Goal: Task Accomplishment & Management: Use online tool/utility

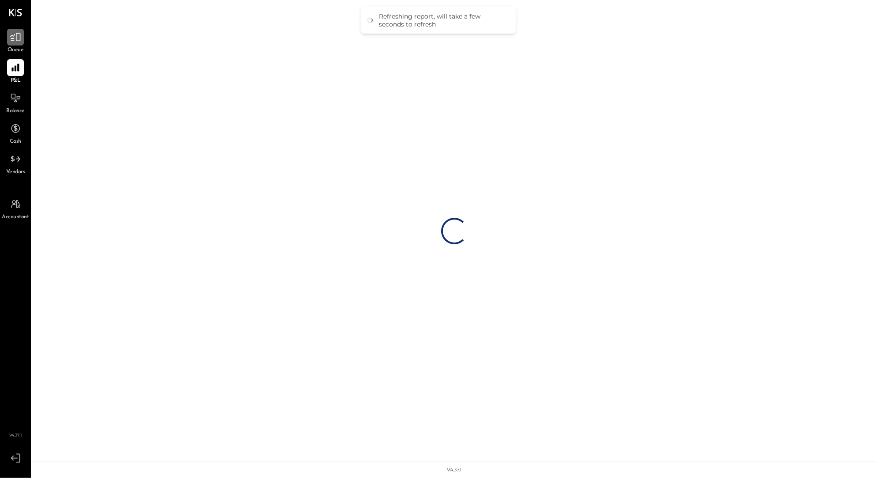
click at [13, 36] on icon at bounding box center [15, 37] width 11 height 8
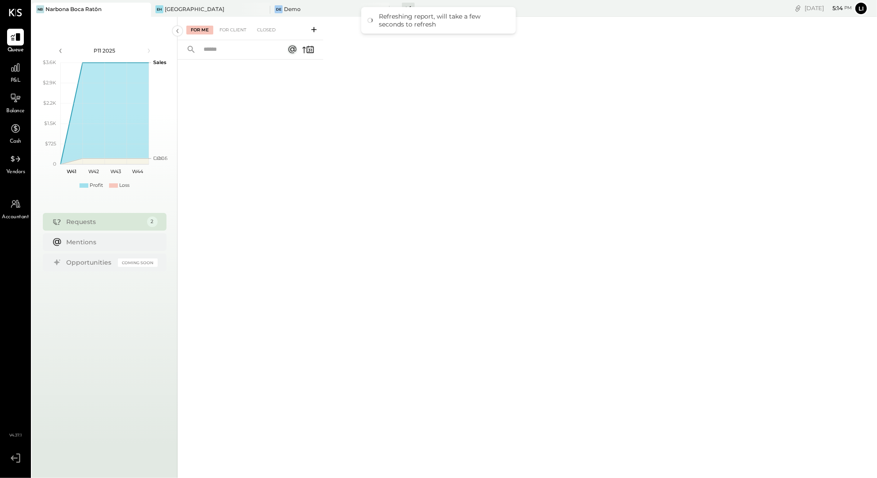
click at [414, 6] on div "+ 4 Pinned Locations ( 3 ) Narbona [GEOGRAPHIC_DATA] Demo Salt Dining Salt at […" at bounding box center [460, 8] width 143 height 17
click at [408, 7] on div "Refreshing report, will take a few seconds to refresh" at bounding box center [438, 20] width 154 height 26
click at [408, 6] on div "+ 4" at bounding box center [408, 8] width 13 height 11
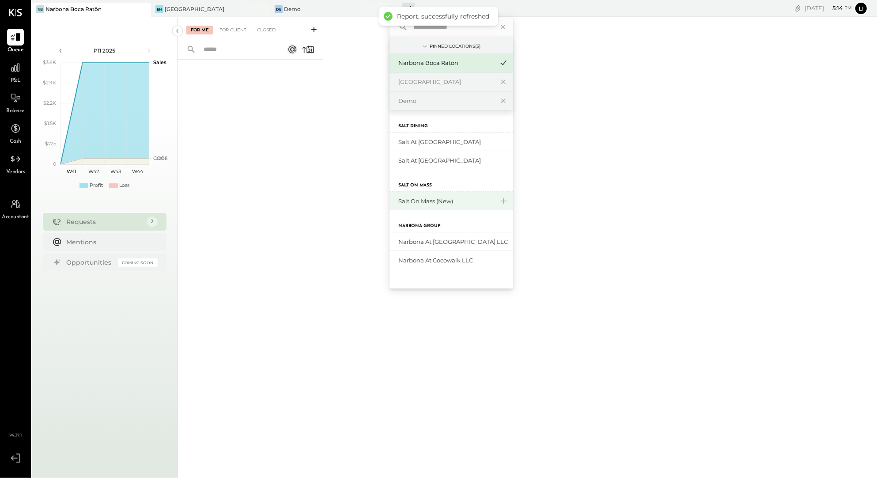
click at [428, 196] on div "Salt On Mass (New)" at bounding box center [451, 201] width 124 height 19
click at [436, 202] on div "Salt On Mass (New)" at bounding box center [445, 201] width 95 height 8
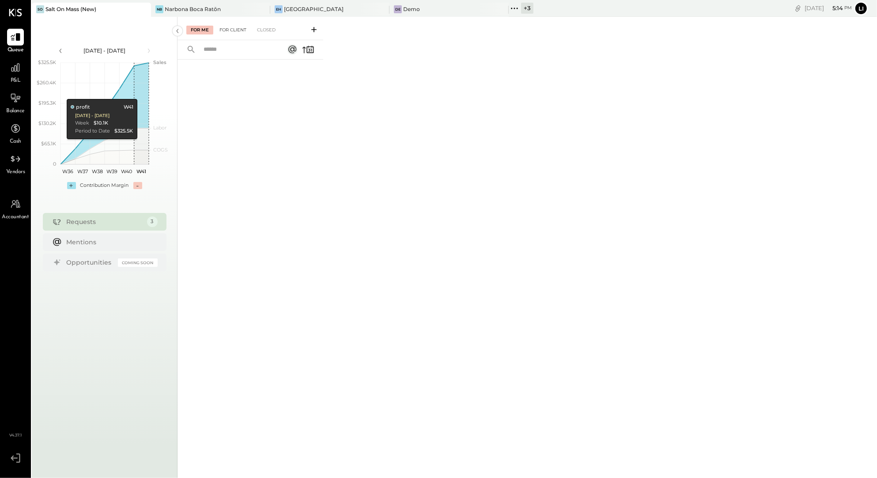
click at [230, 33] on div "For Client" at bounding box center [233, 30] width 36 height 9
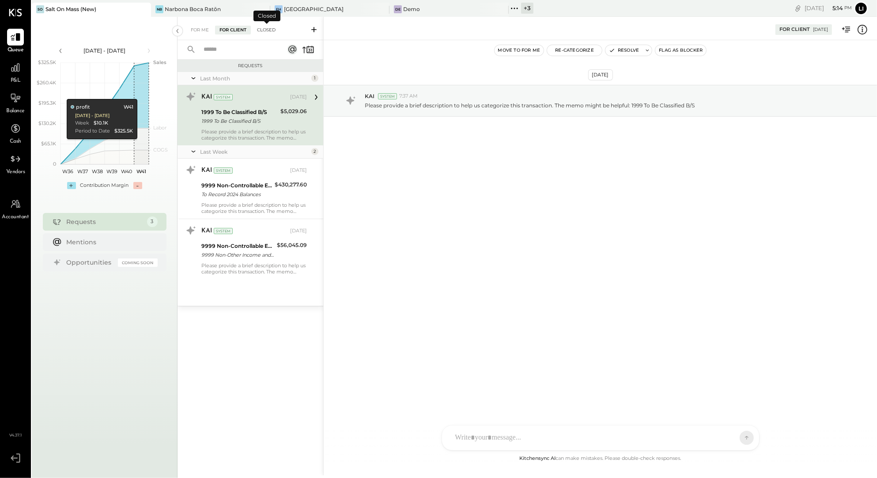
click at [258, 27] on div "Closed" at bounding box center [265, 30] width 27 height 9
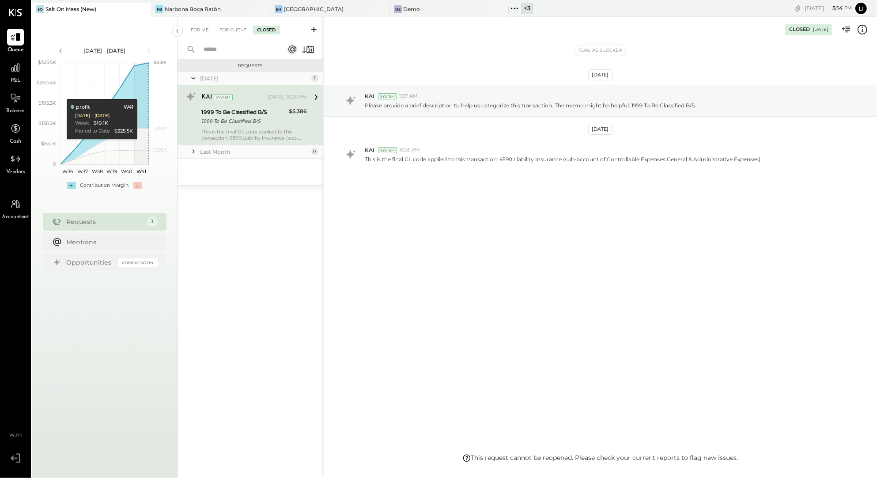
click at [217, 50] on input "text" at bounding box center [238, 49] width 80 height 15
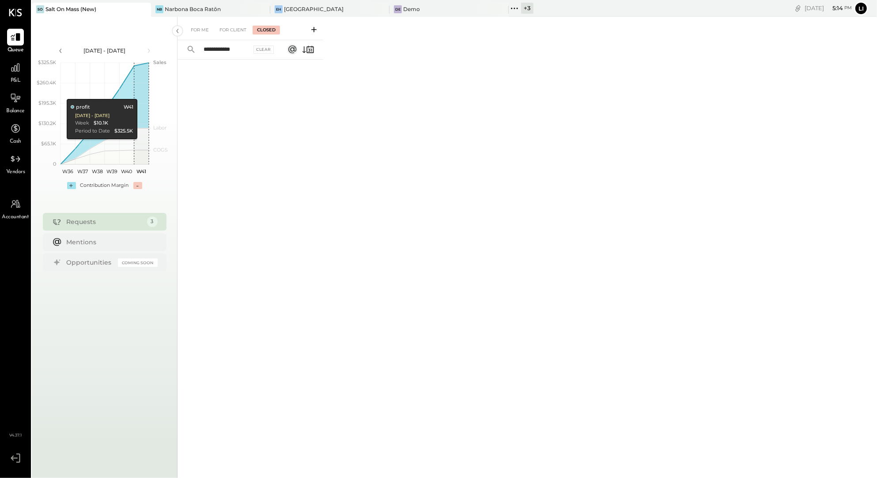
scroll to position [0, 0]
type input "*"
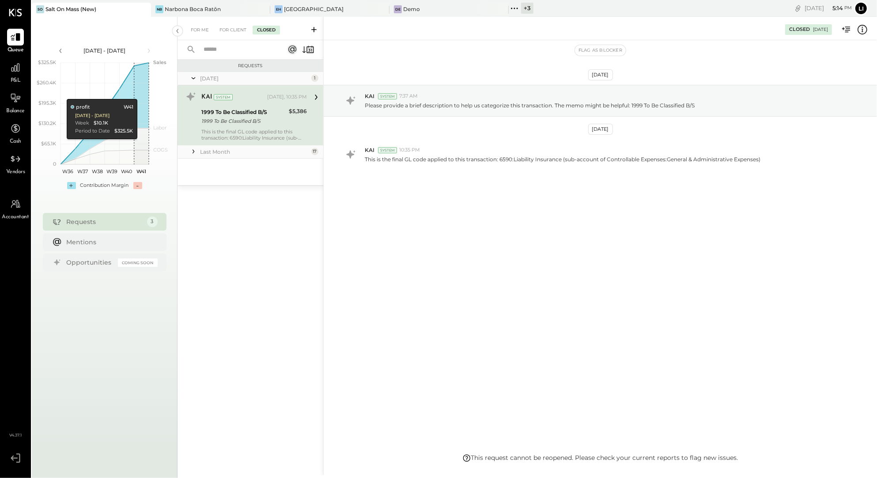
click at [218, 155] on div "Last Month 17" at bounding box center [250, 151] width 146 height 13
click at [215, 154] on div "Last Month" at bounding box center [254, 152] width 109 height 8
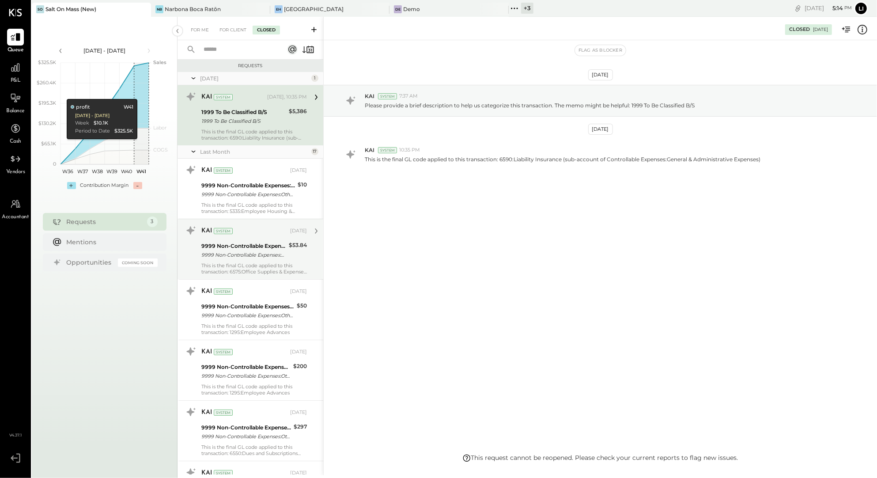
scroll to position [740, 0]
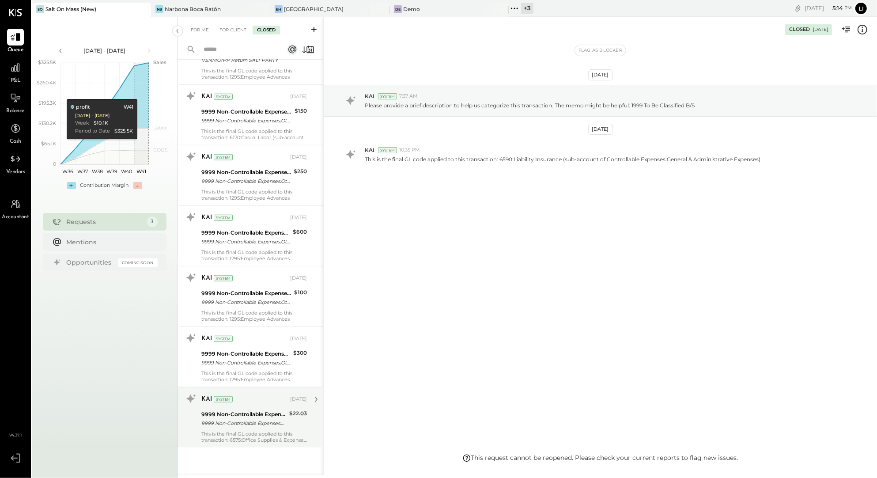
click at [261, 437] on div "This is the final GL code applied to this transaction: 6575:Office Supplies & E…" at bounding box center [253, 436] width 105 height 12
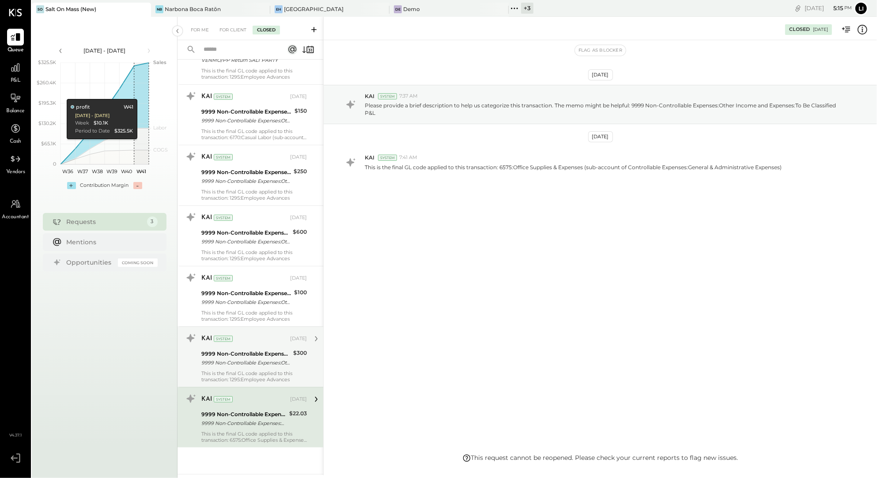
click at [235, 366] on div "9999 Non-Controllable Expenses:Other Income and Expenses:To Be Classified P&L" at bounding box center [245, 362] width 89 height 9
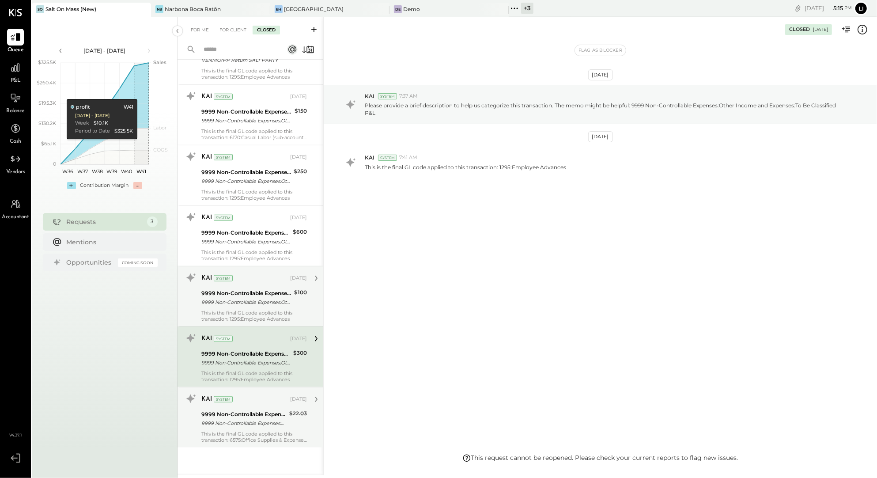
click at [228, 300] on div "9999 Non-Controllable Expenses:Other Income and Expenses:To Be Classified P&L" at bounding box center [246, 301] width 90 height 9
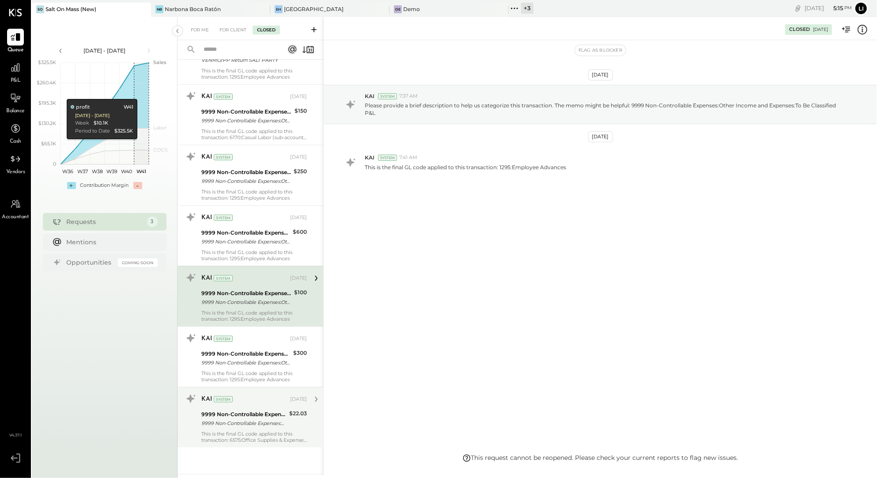
click at [226, 257] on div "This is the final GL code applied to this transaction: 1295:Employee Advances" at bounding box center [253, 255] width 105 height 12
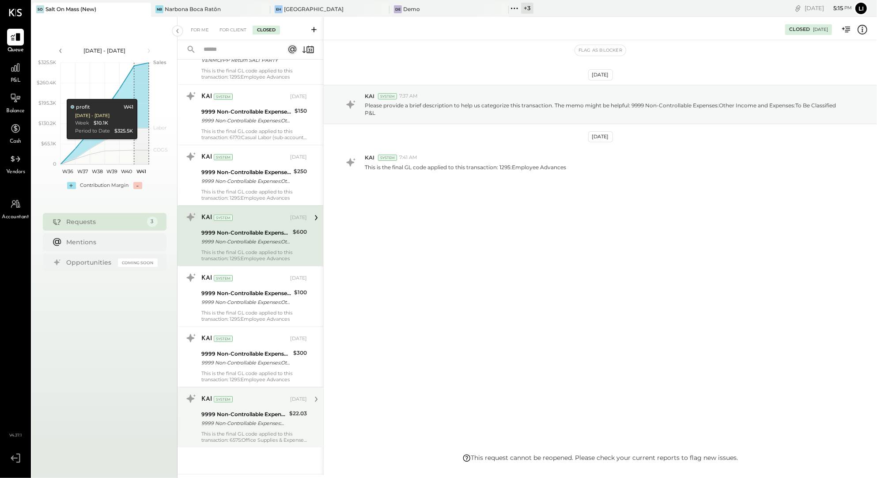
click at [222, 218] on div "System" at bounding box center [223, 217] width 19 height 6
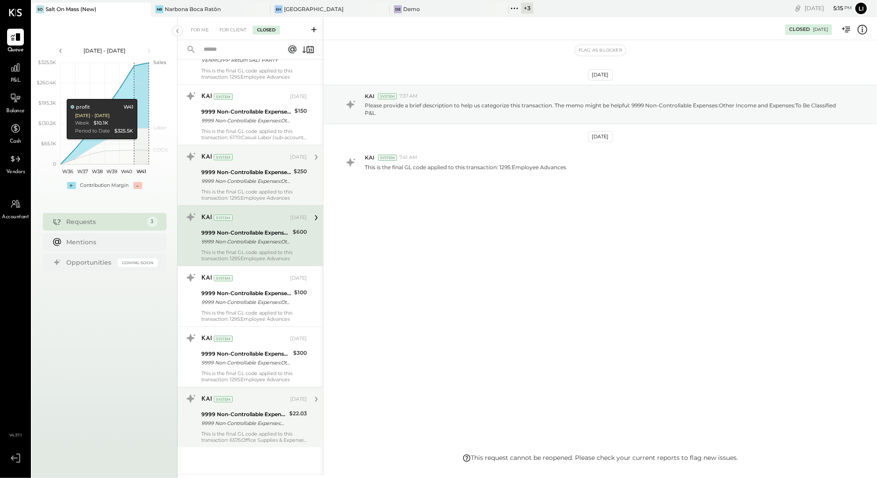
click at [216, 168] on div "9999 Non-Controllable Expenses:Other Income and Expenses:To Be Classified P&L" at bounding box center [246, 172] width 90 height 9
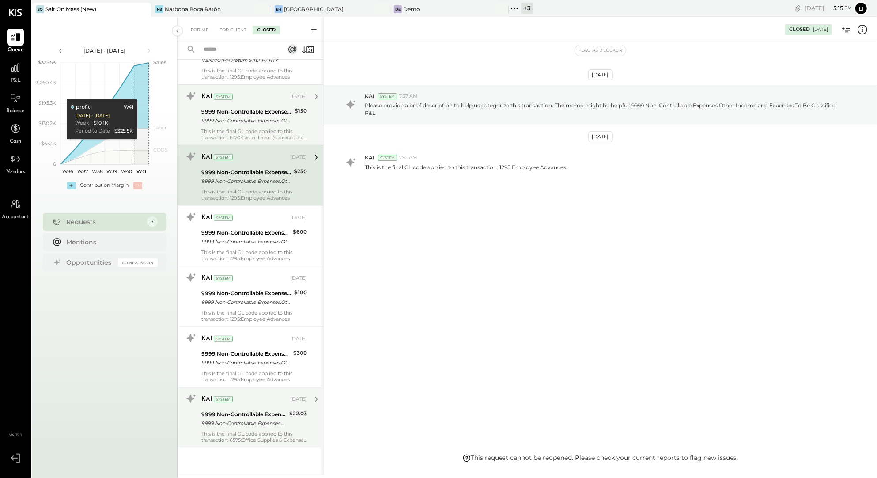
click at [215, 133] on div "This is the final GL code applied to this transaction: 6170:Casual Labor (sub-a…" at bounding box center [253, 134] width 105 height 12
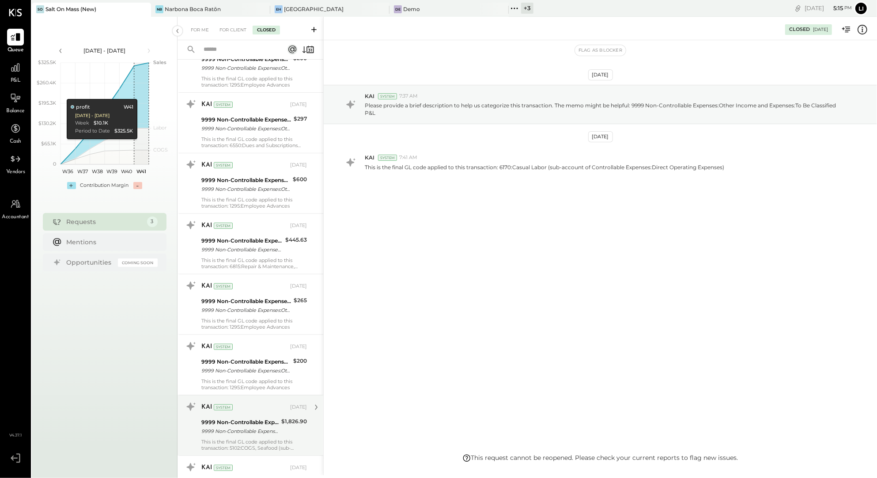
click at [261, 427] on div "9999 Non-Controllable Expenses:Other Income and Expenses:To Be Classified P&L" at bounding box center [239, 430] width 77 height 9
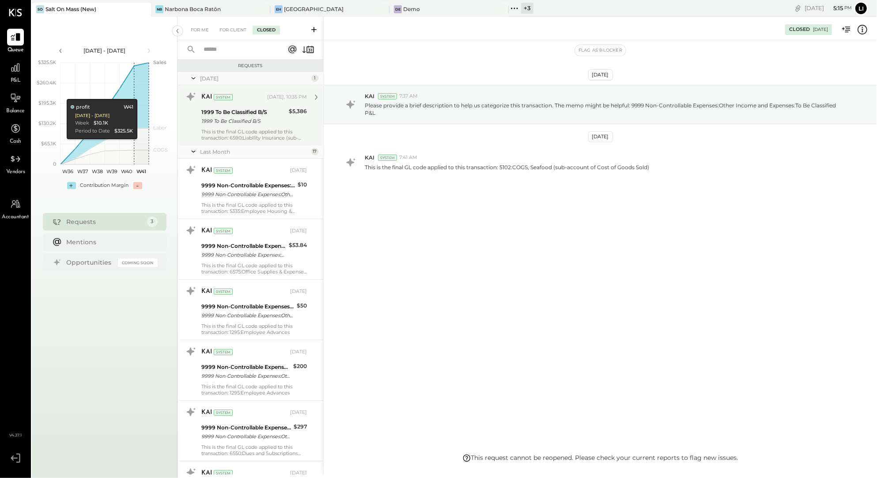
click at [239, 140] on div "This is the final GL code applied to this transaction: 6590:Liability Insurance…" at bounding box center [253, 134] width 105 height 12
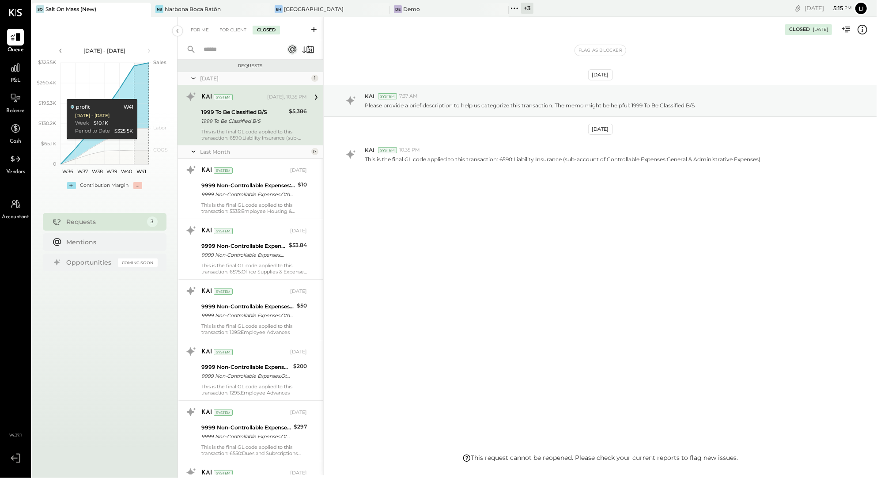
click at [231, 24] on div "For Me For Client Closed" at bounding box center [250, 28] width 146 height 23
click at [231, 27] on div "For Client" at bounding box center [233, 30] width 36 height 9
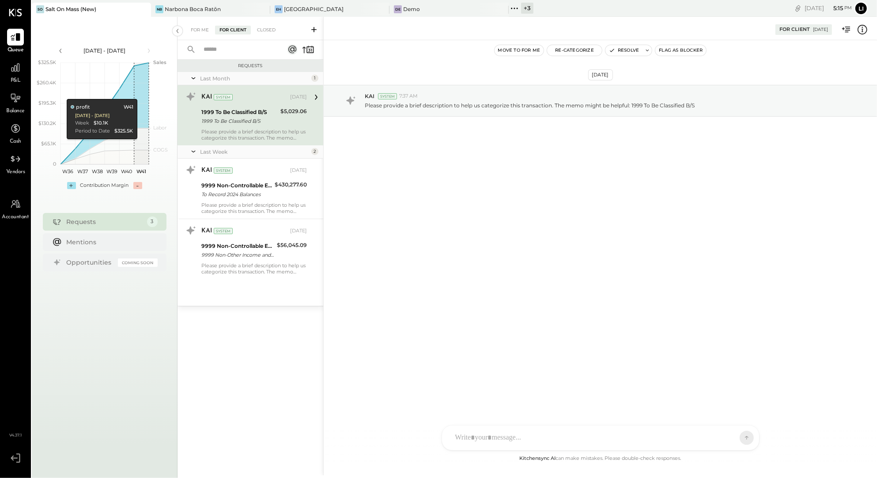
click at [267, 280] on div "Last Month 1 KAI System [DATE] 1999 To Be Classified B/S 1999 To Be Classified …" at bounding box center [250, 188] width 146 height 233
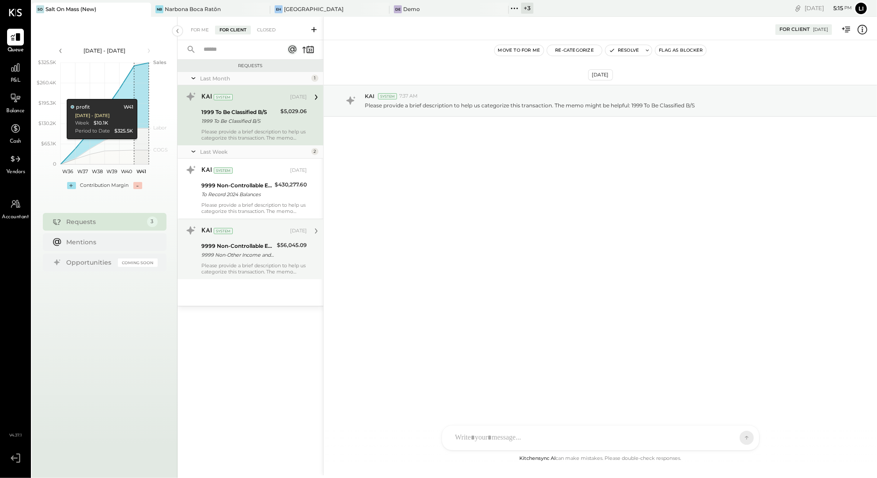
click at [260, 269] on div "Please provide a brief description to help us categorize this transaction. The …" at bounding box center [253, 268] width 105 height 12
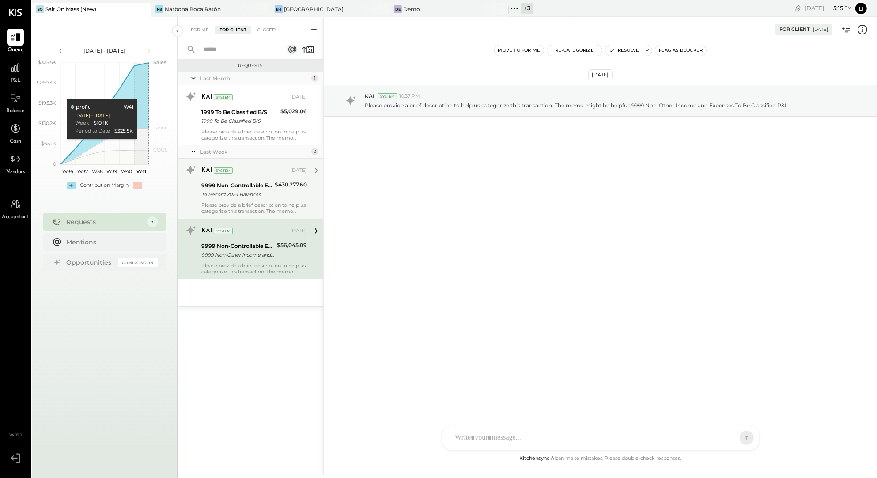
click at [245, 193] on div "To Record 2024 Balances" at bounding box center [236, 194] width 71 height 9
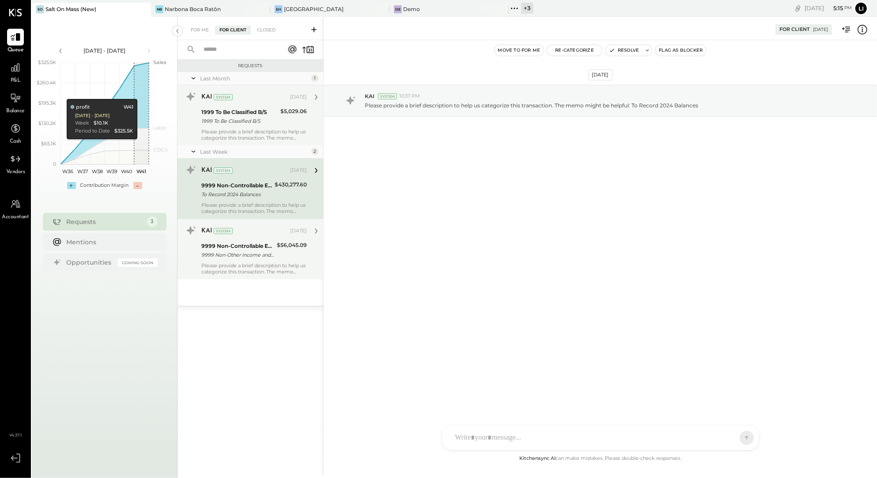
click at [234, 134] on div "Please provide a brief description to help us categorize this transaction. The …" at bounding box center [253, 134] width 105 height 12
